Goal: Check status: Check status

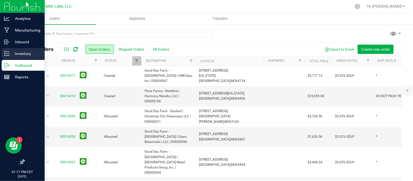
click at [4, 55] on icon at bounding box center [6, 53] width 5 height 5
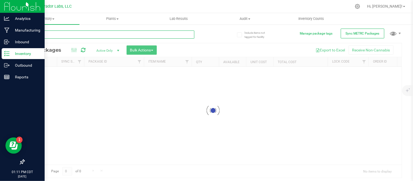
click at [66, 34] on input "text" at bounding box center [109, 34] width 170 height 8
type input "8640"
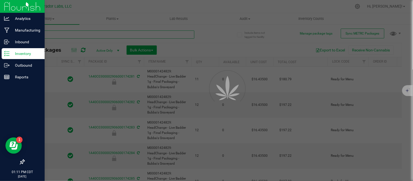
type input "[DATE]"
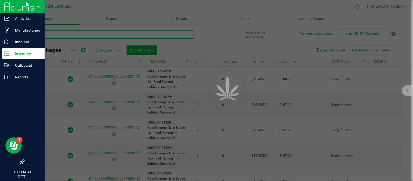
type input "[DATE]"
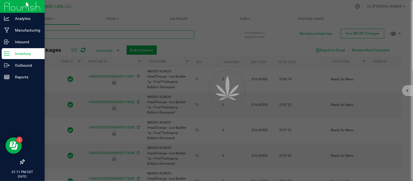
type input "[DATE]"
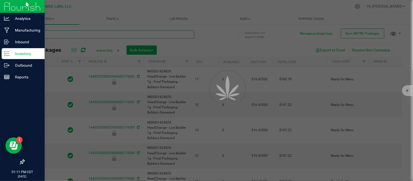
type input "[DATE]"
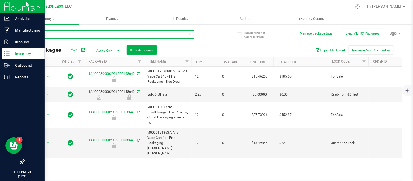
type input "8640"
